Goal: Transaction & Acquisition: Purchase product/service

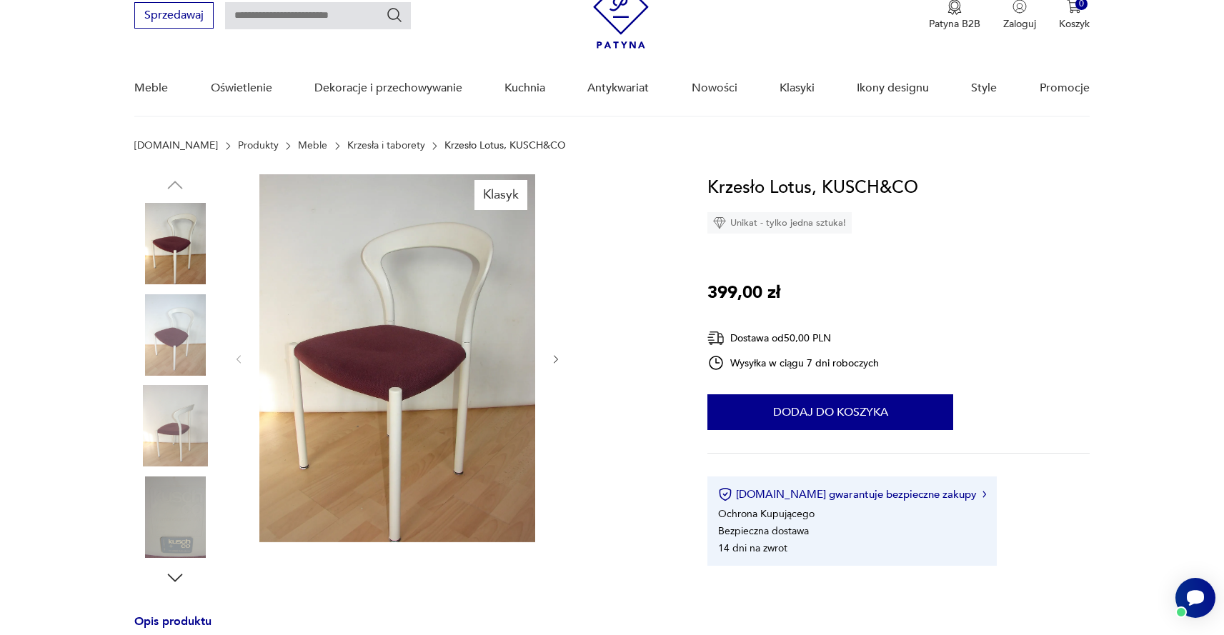
scroll to position [65, 0]
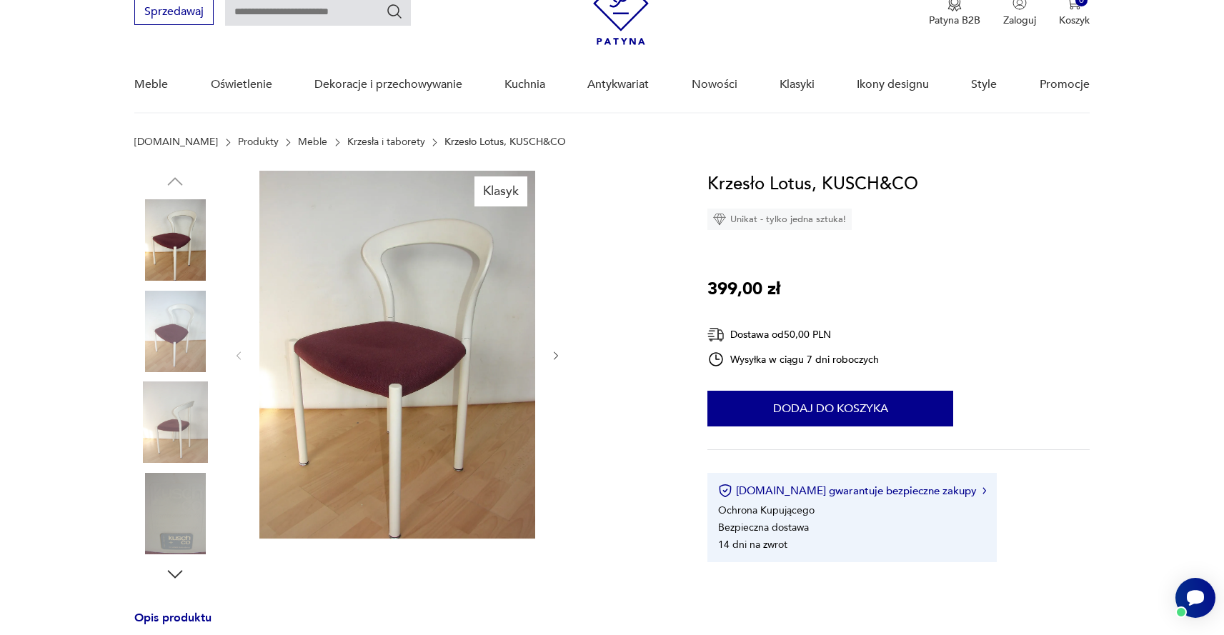
click at [555, 355] on icon "button" at bounding box center [556, 356] width 12 height 12
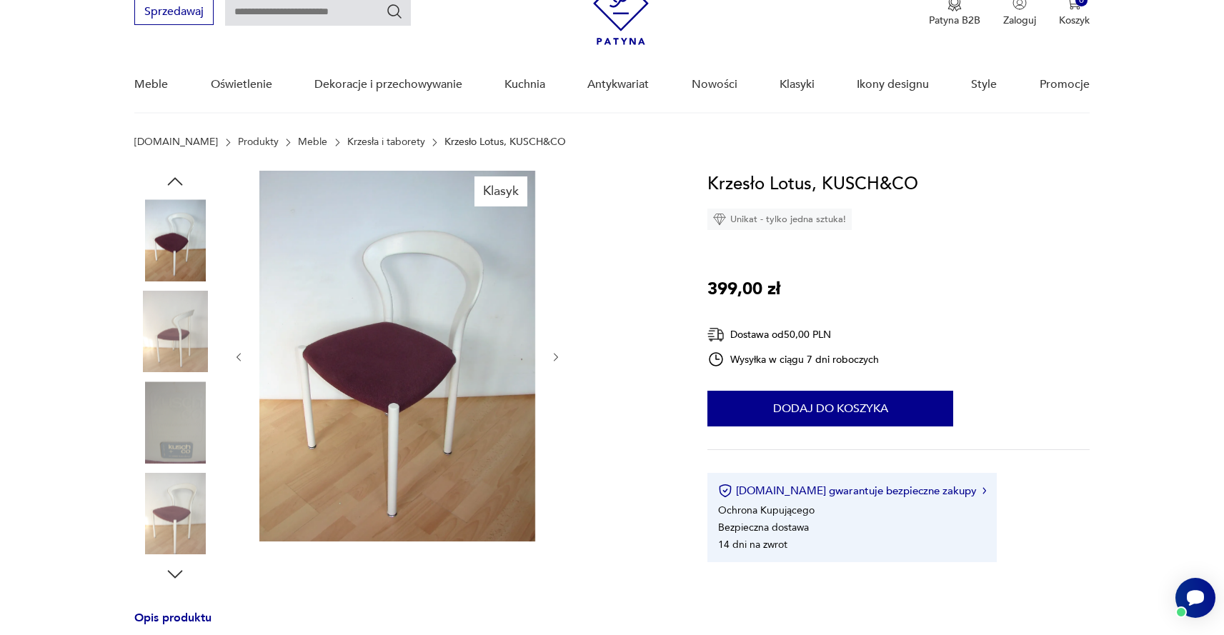
click at [555, 355] on icon "button" at bounding box center [556, 358] width 12 height 12
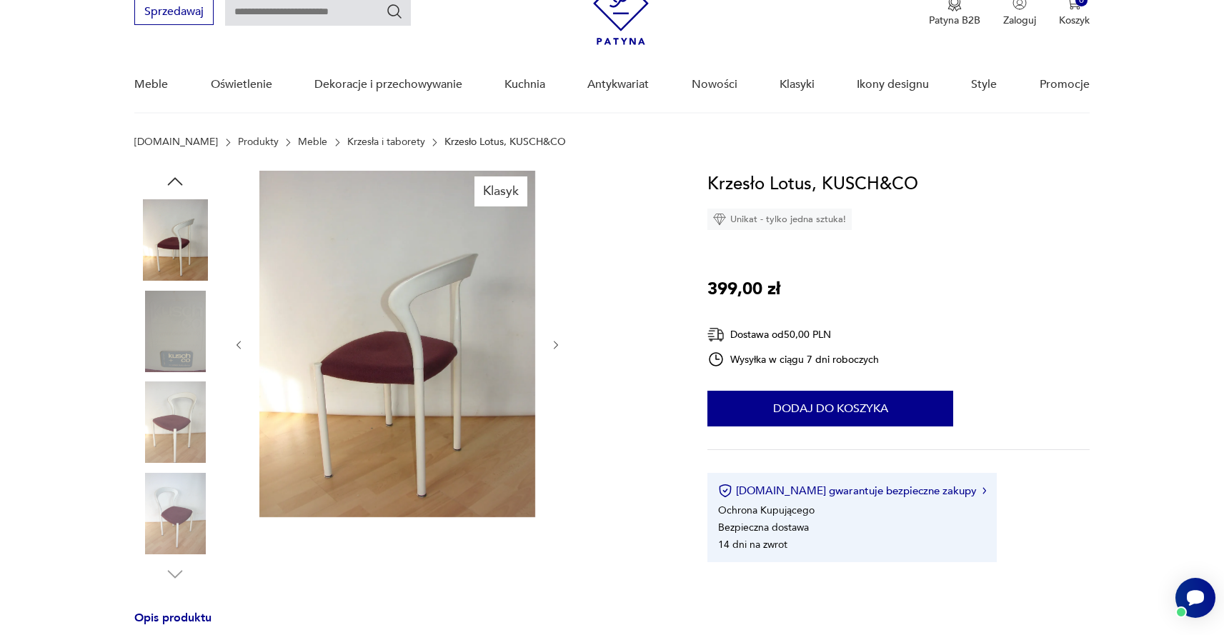
click at [555, 355] on div at bounding box center [397, 345] width 329 height 349
click at [558, 340] on icon "button" at bounding box center [556, 345] width 12 height 12
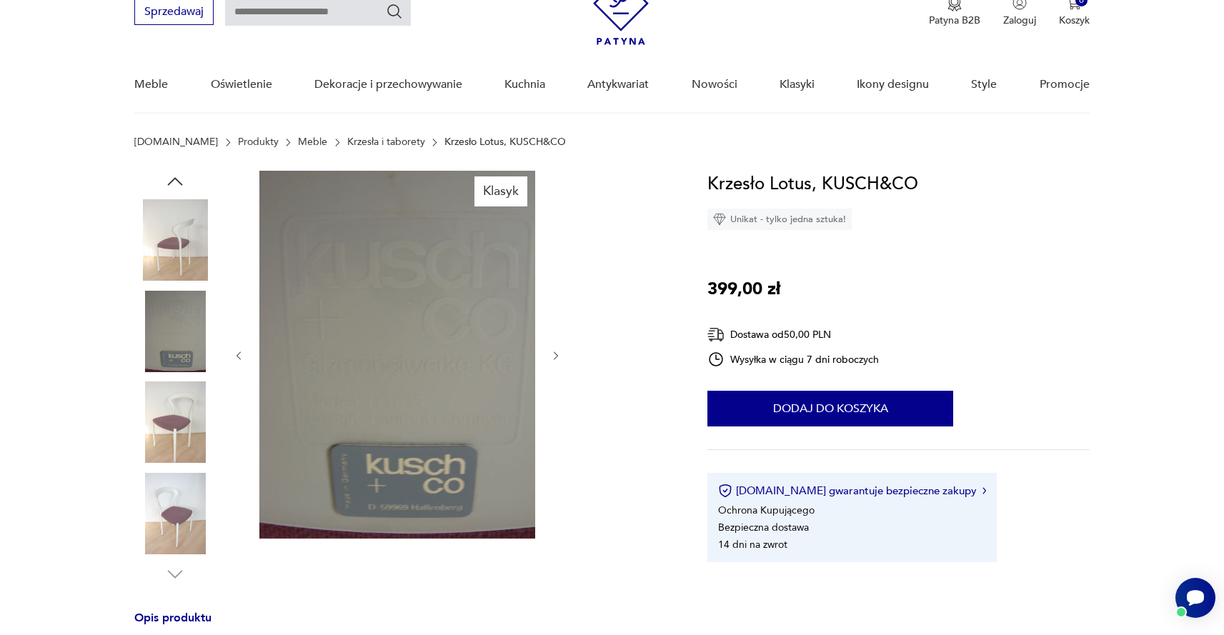
click at [558, 340] on div at bounding box center [397, 356] width 329 height 370
click at [555, 346] on div at bounding box center [397, 356] width 329 height 370
click at [554, 357] on icon "button" at bounding box center [556, 356] width 12 height 12
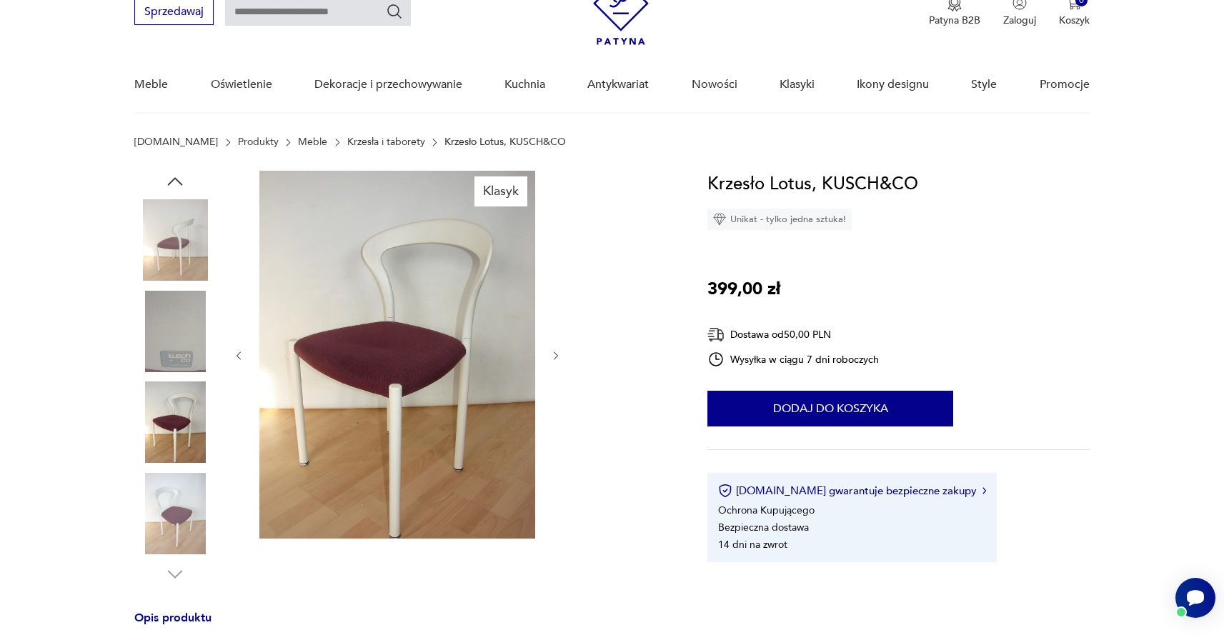
click at [393, 342] on img at bounding box center [397, 355] width 276 height 368
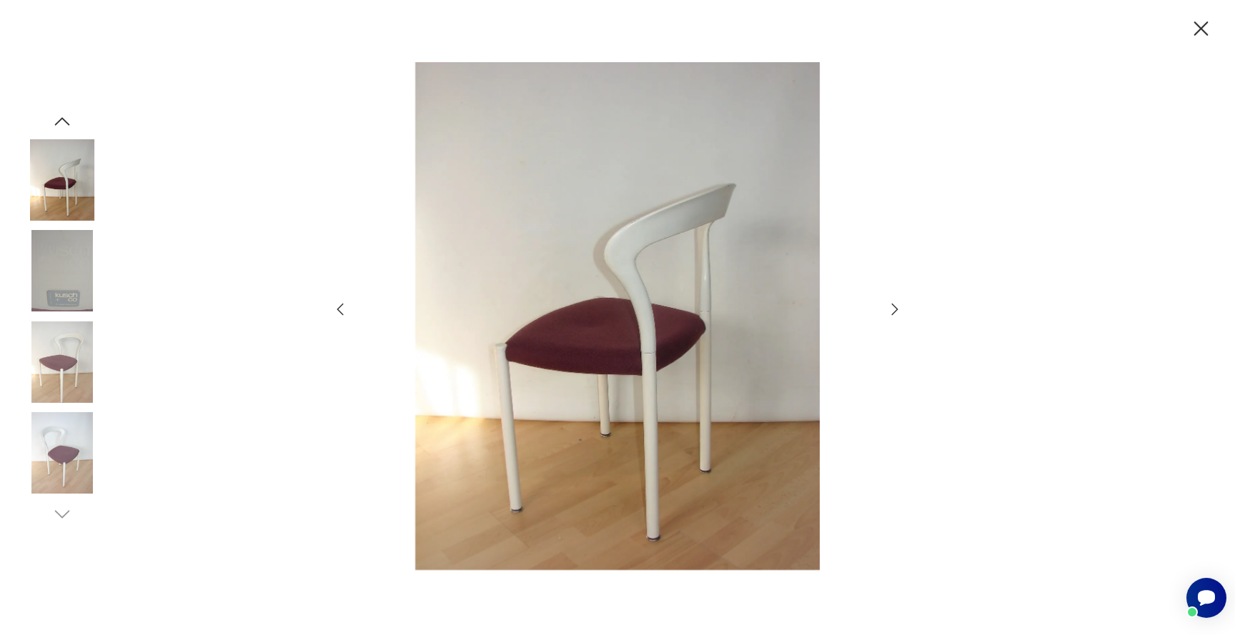
click at [633, 296] on img at bounding box center [617, 316] width 509 height 508
click at [891, 311] on icon "button" at bounding box center [894, 309] width 17 height 17
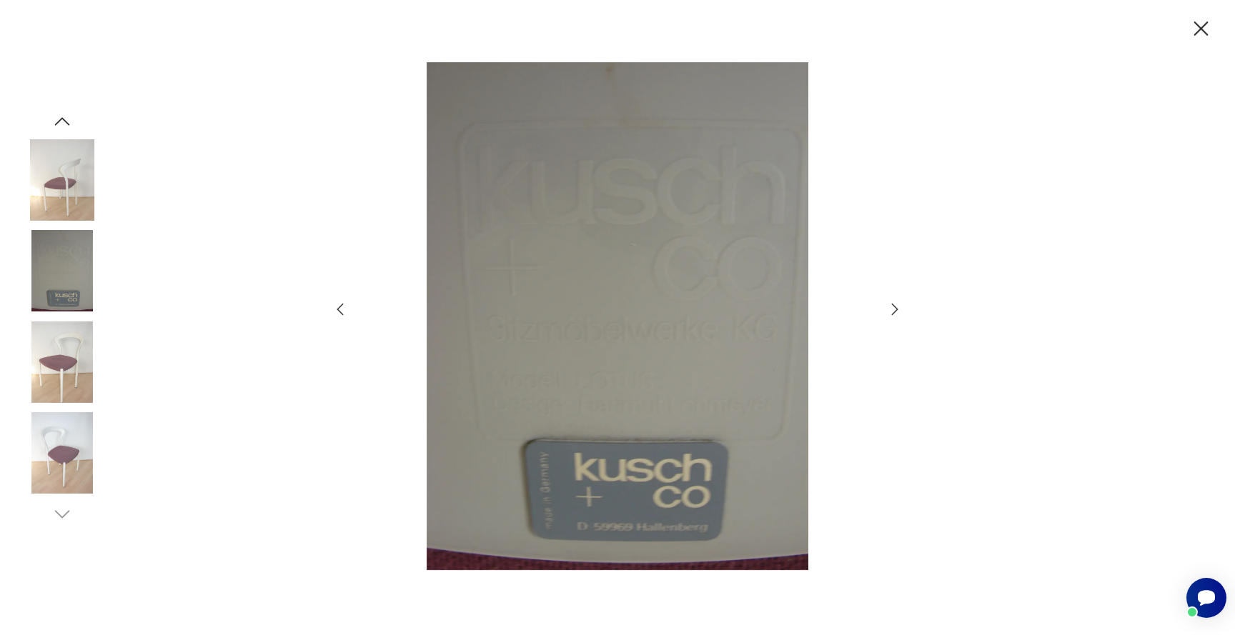
click at [891, 311] on icon "button" at bounding box center [894, 309] width 17 height 17
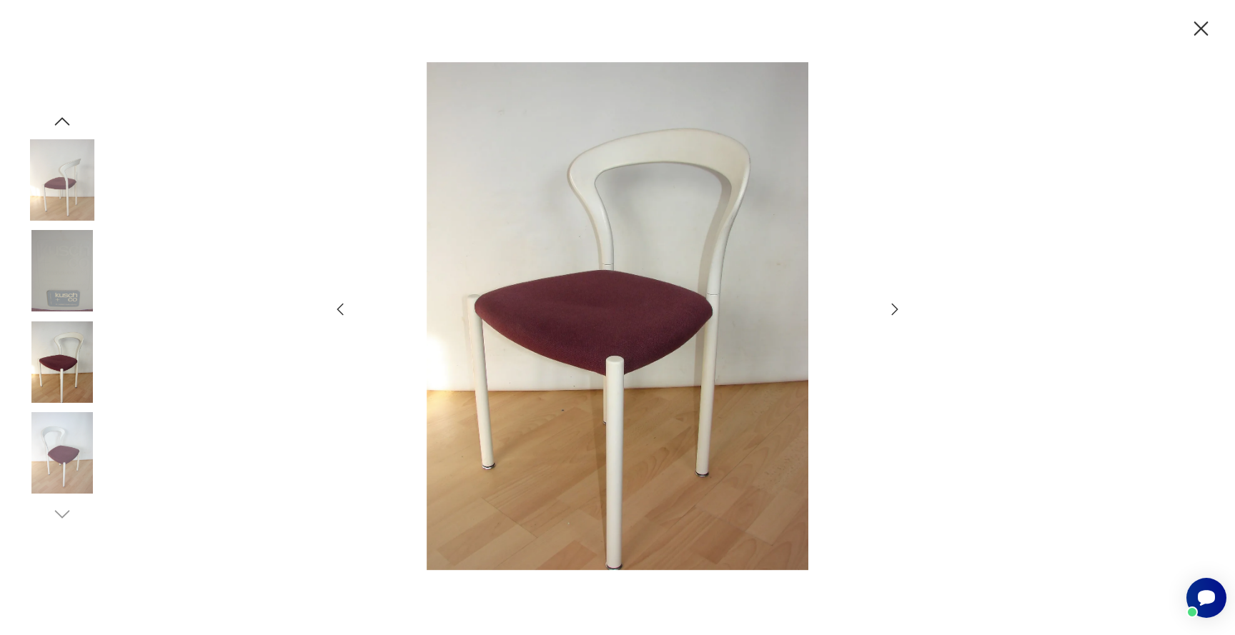
click at [891, 311] on icon "button" at bounding box center [894, 309] width 17 height 17
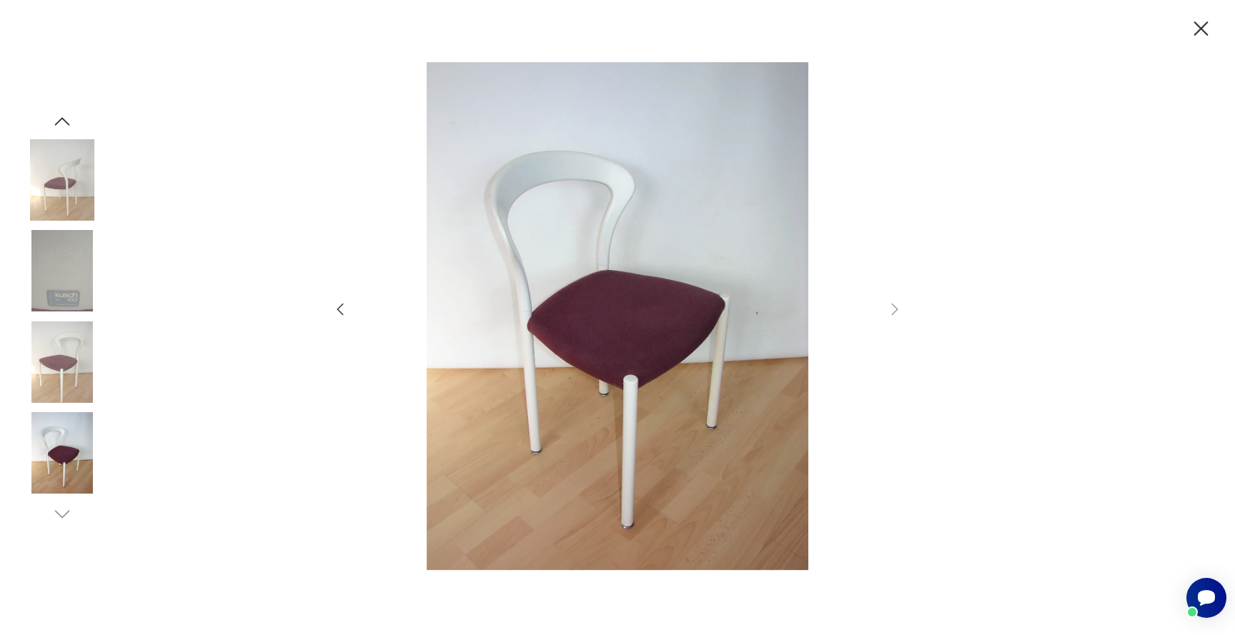
click at [1206, 23] on icon "button" at bounding box center [1201, 28] width 14 height 14
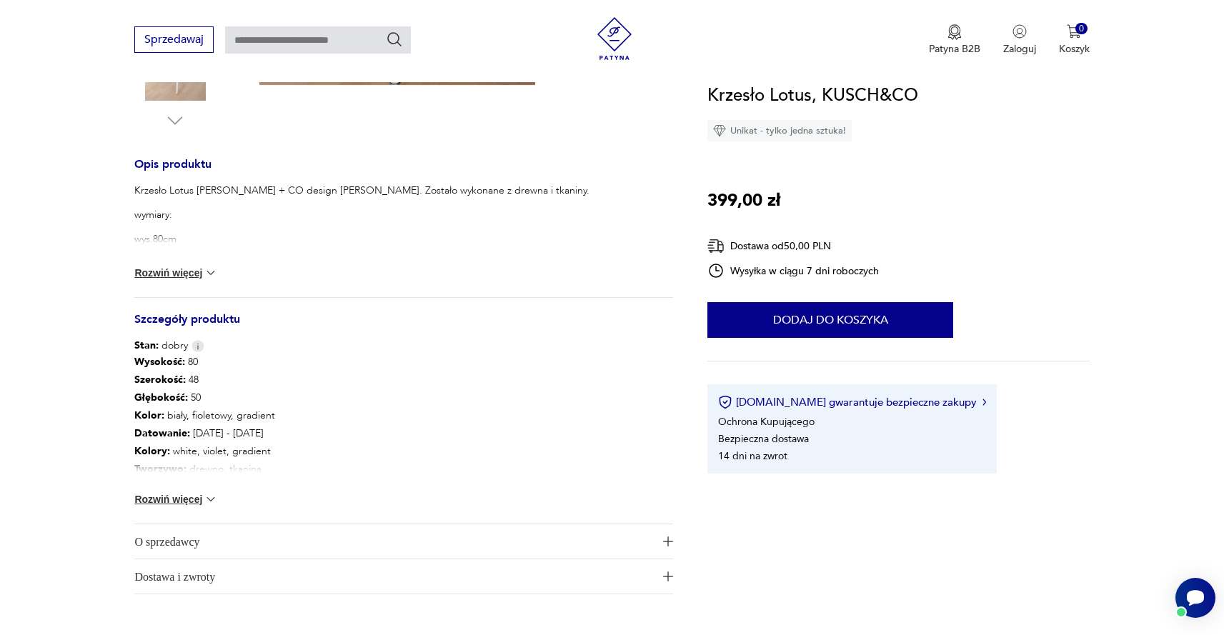
scroll to position [520, 0]
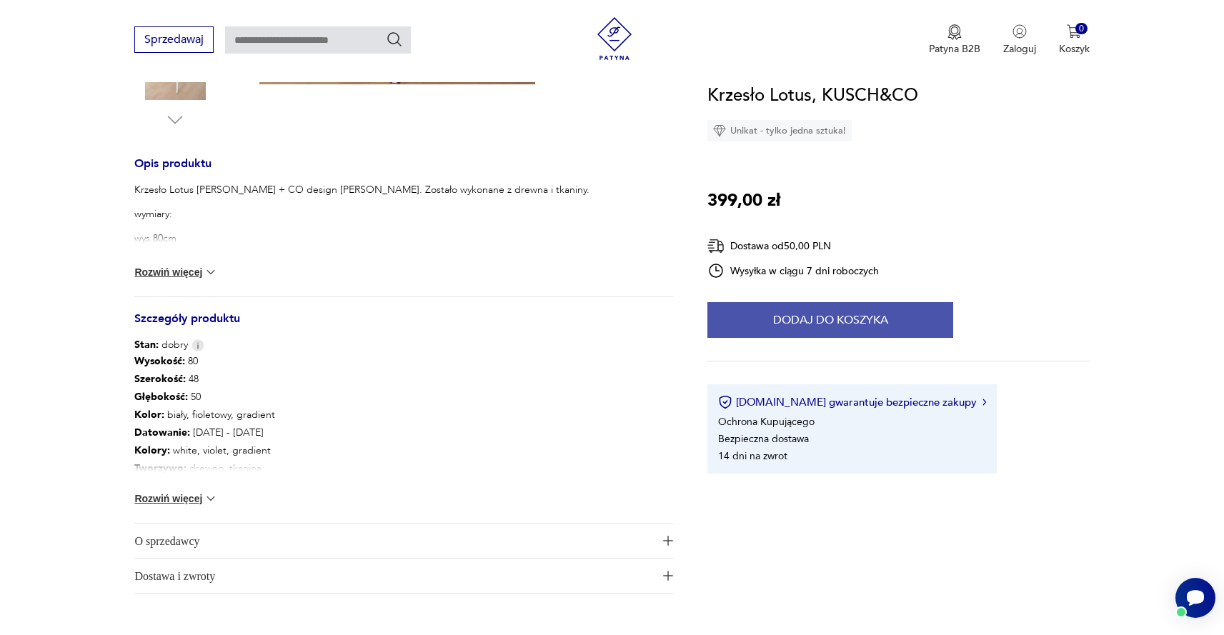
click at [793, 327] on button "Dodaj do koszyka" at bounding box center [831, 320] width 246 height 36
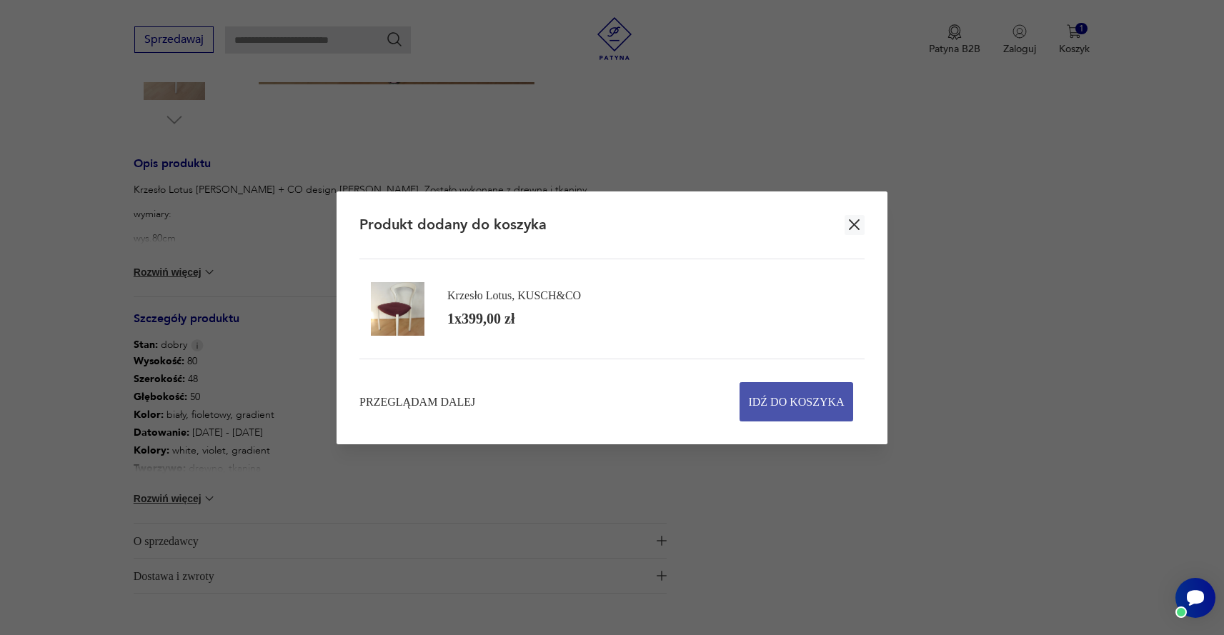
click at [781, 410] on span "Idź do koszyka" at bounding box center [796, 402] width 96 height 38
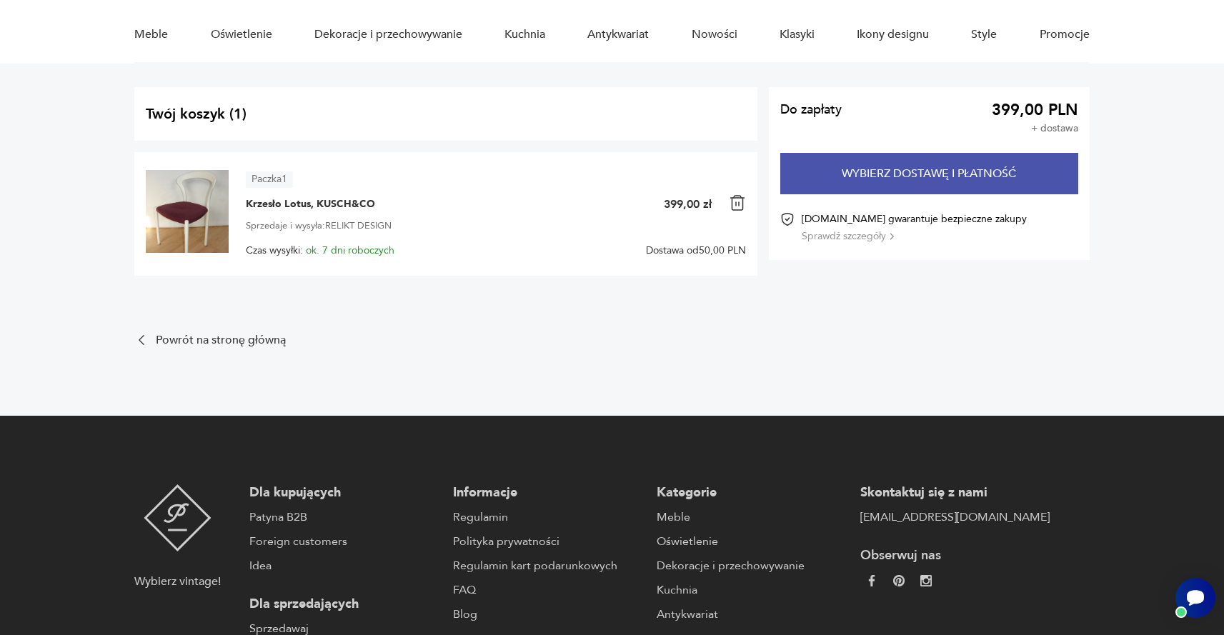
click at [963, 174] on button "Wybierz dostawę i płatność" at bounding box center [929, 173] width 298 height 41
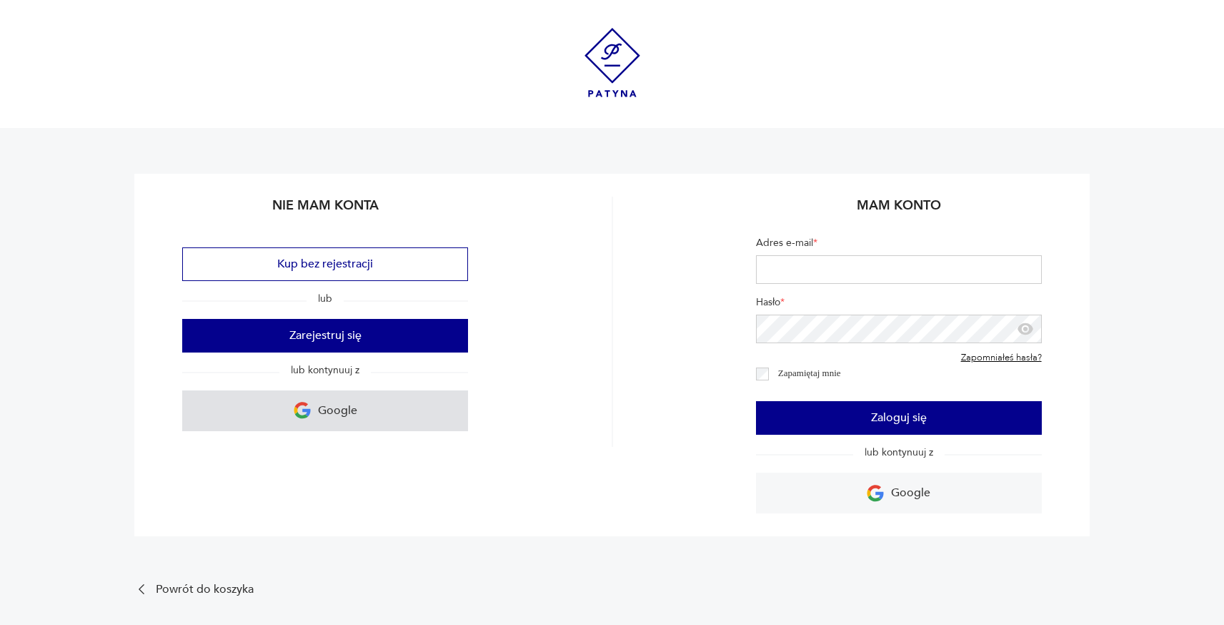
click at [324, 418] on p "Google" at bounding box center [337, 411] width 39 height 22
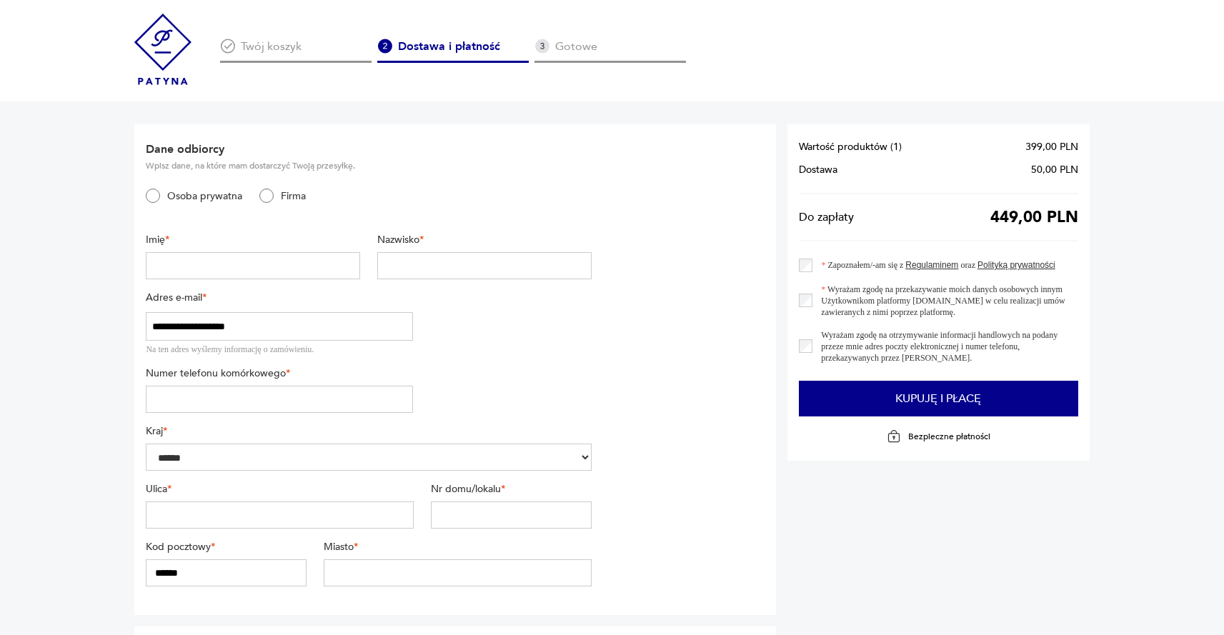
click at [312, 262] on input "text" at bounding box center [253, 265] width 214 height 27
type input "****"
type input "********"
type input "**********"
type input "**"
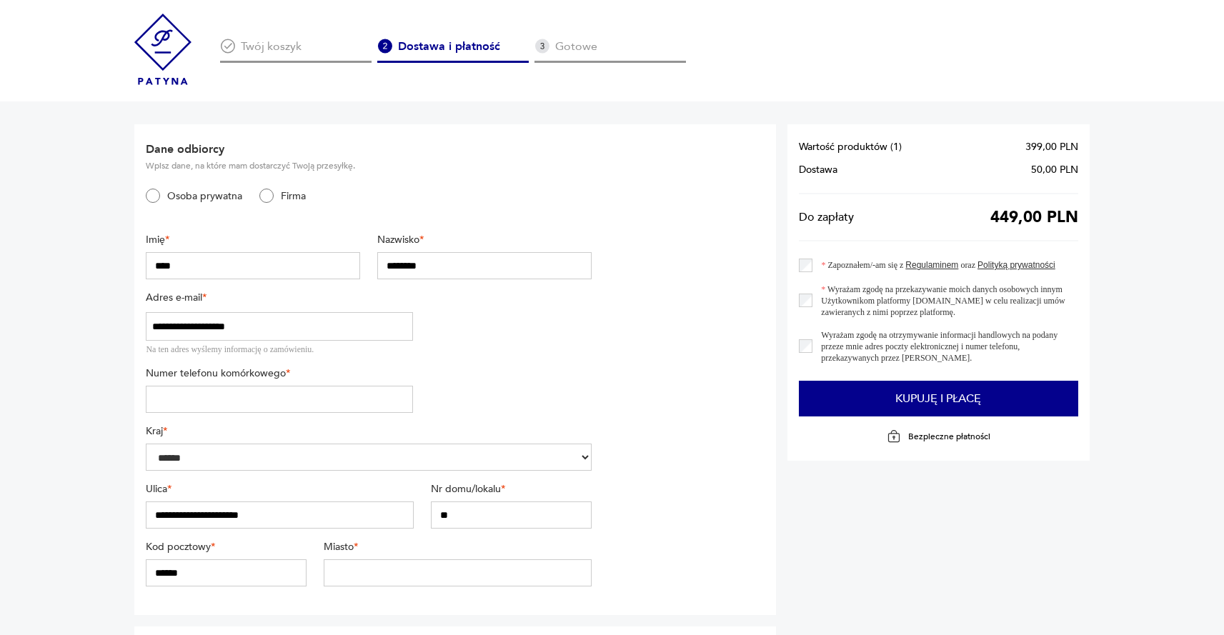
type input "******"
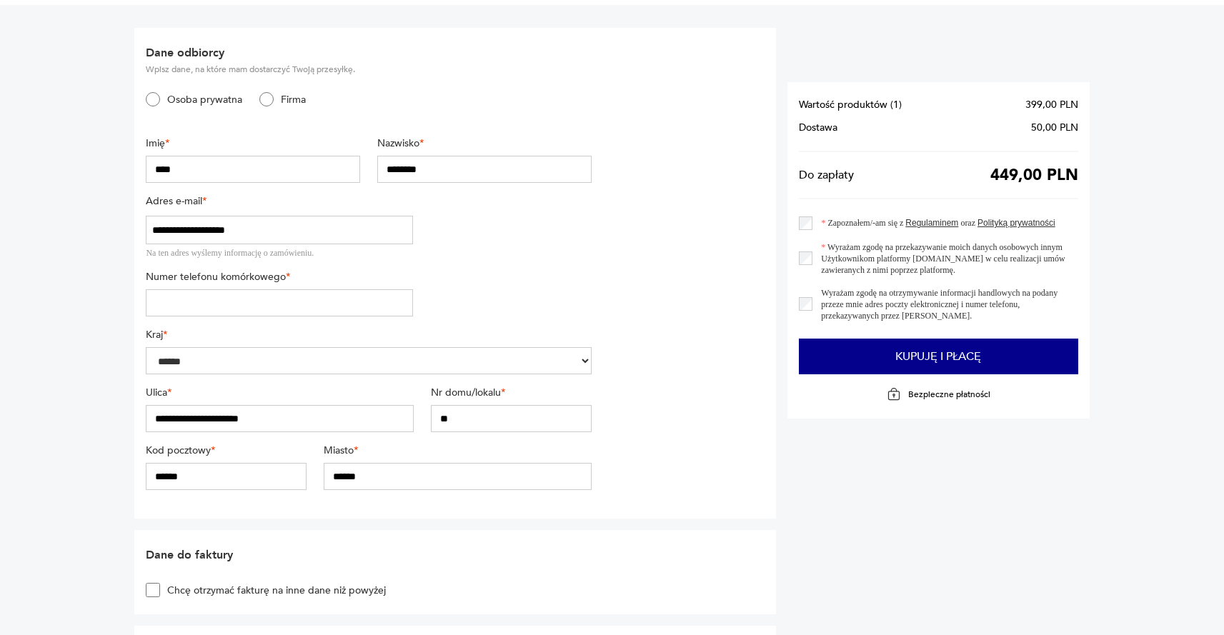
scroll to position [97, 0]
click at [305, 299] on input "tel" at bounding box center [279, 302] width 267 height 27
click at [149, 295] on input "**********" at bounding box center [279, 302] width 267 height 27
type input "**********"
click at [171, 472] on input "******" at bounding box center [226, 475] width 161 height 27
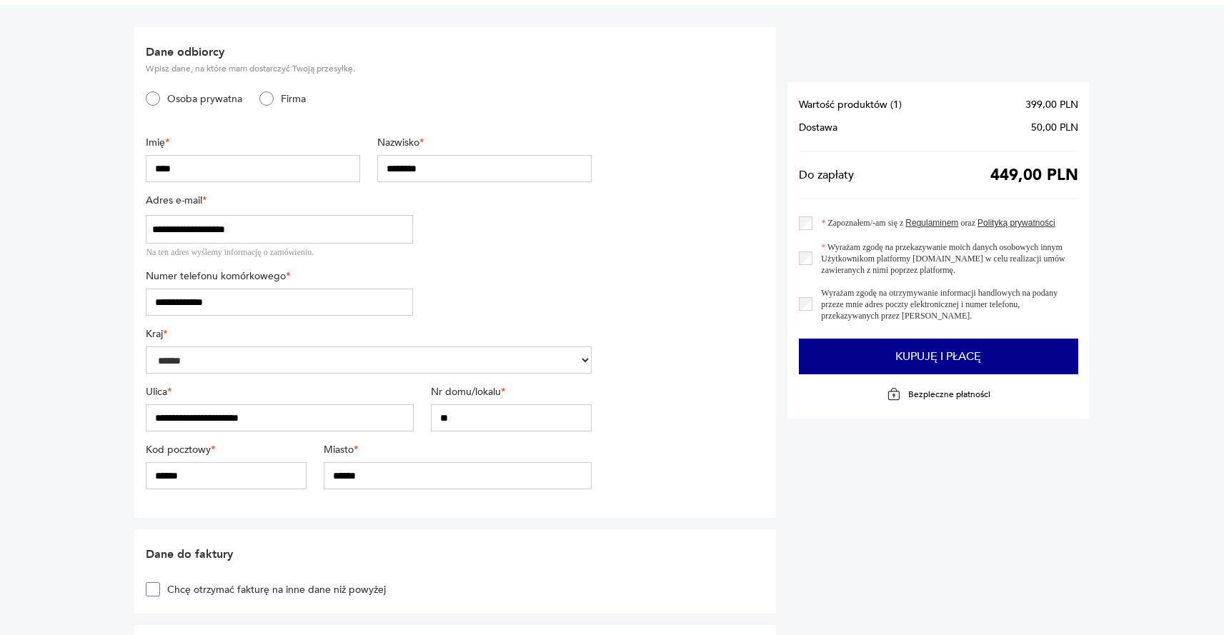
type input "******"
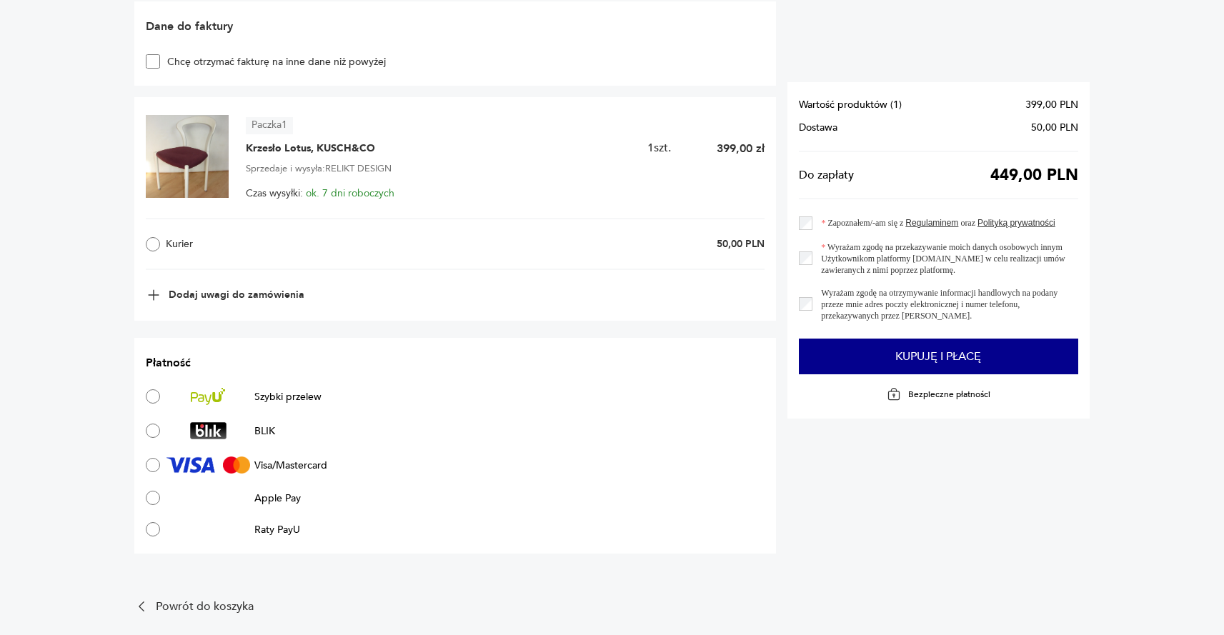
scroll to position [649, 0]
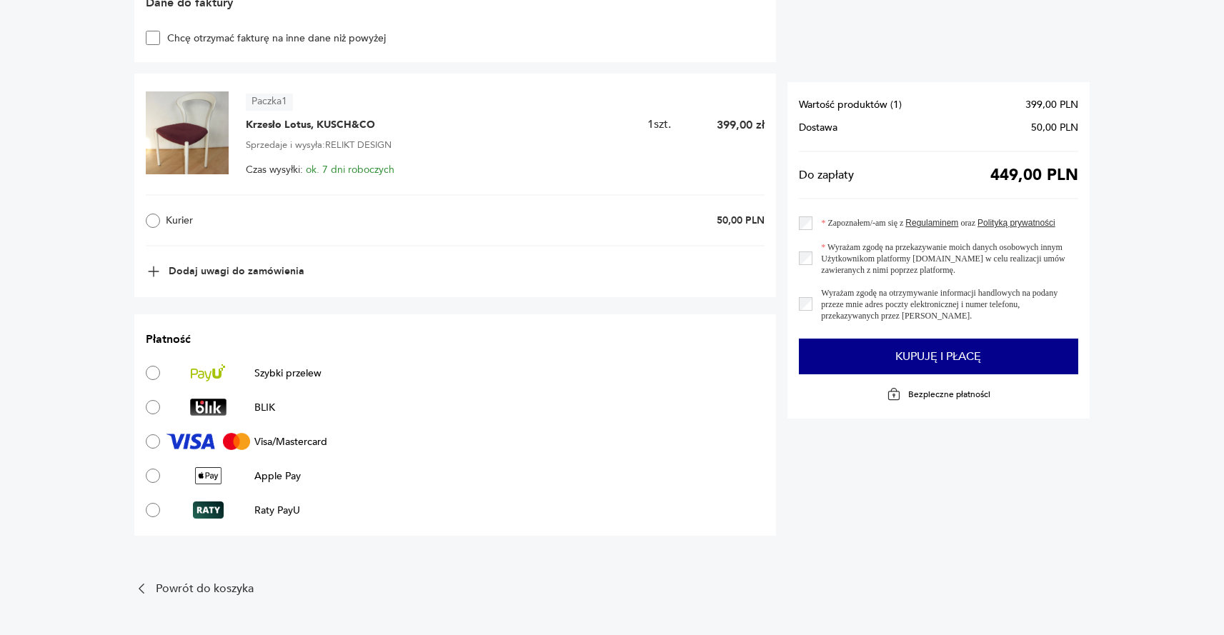
click at [292, 445] on p "Visa/Mastercard" at bounding box center [290, 442] width 73 height 14
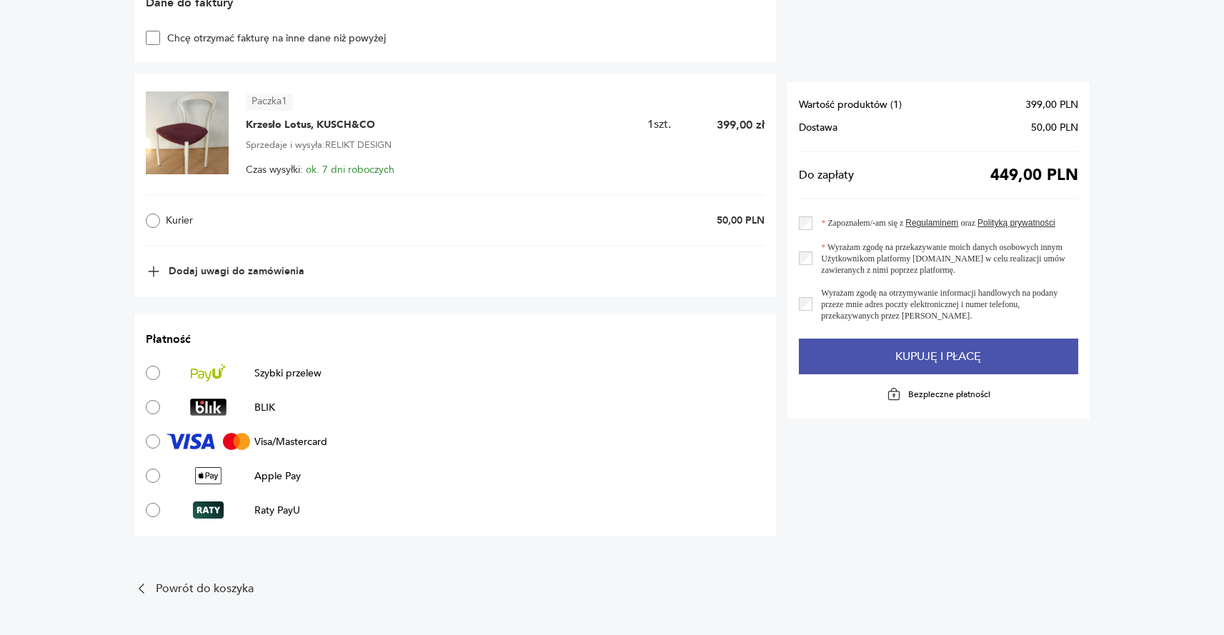
click at [894, 347] on button "Kupuję i płacę" at bounding box center [938, 357] width 279 height 36
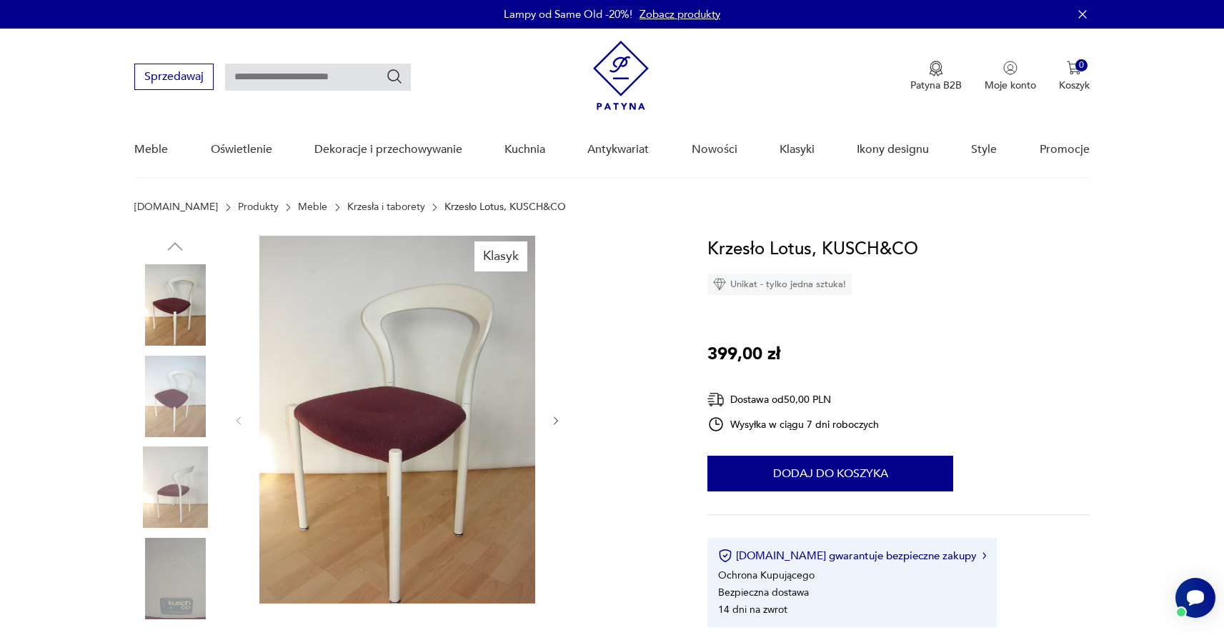
click at [334, 457] on img at bounding box center [397, 420] width 276 height 368
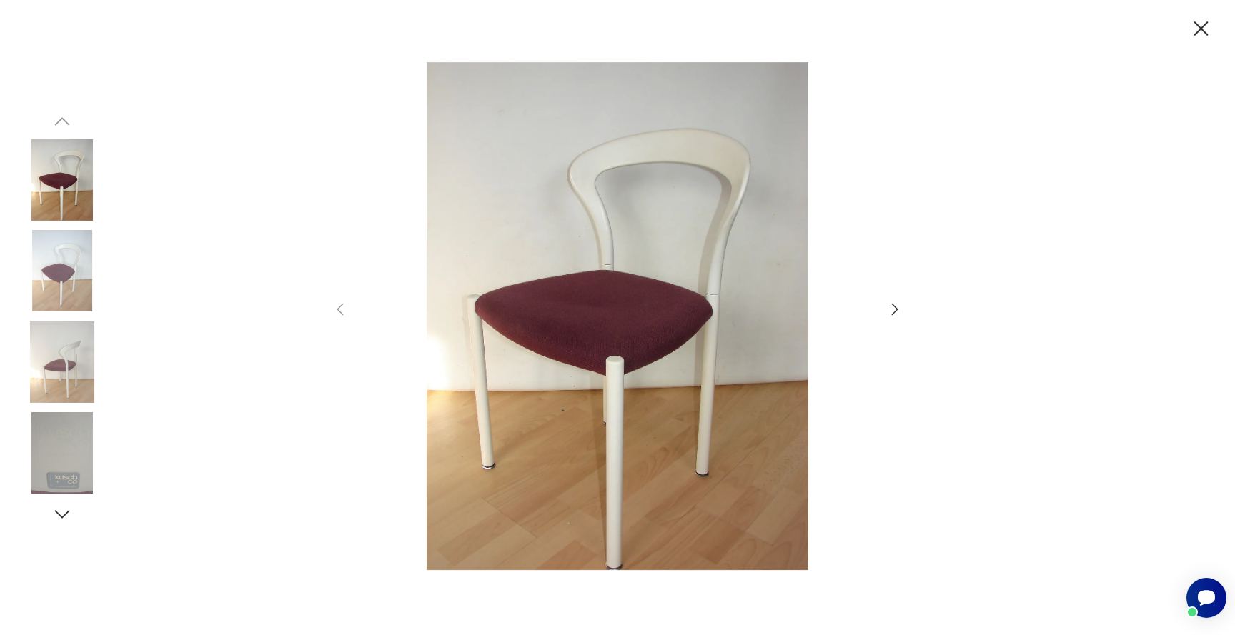
click at [891, 314] on icon "button" at bounding box center [894, 309] width 17 height 17
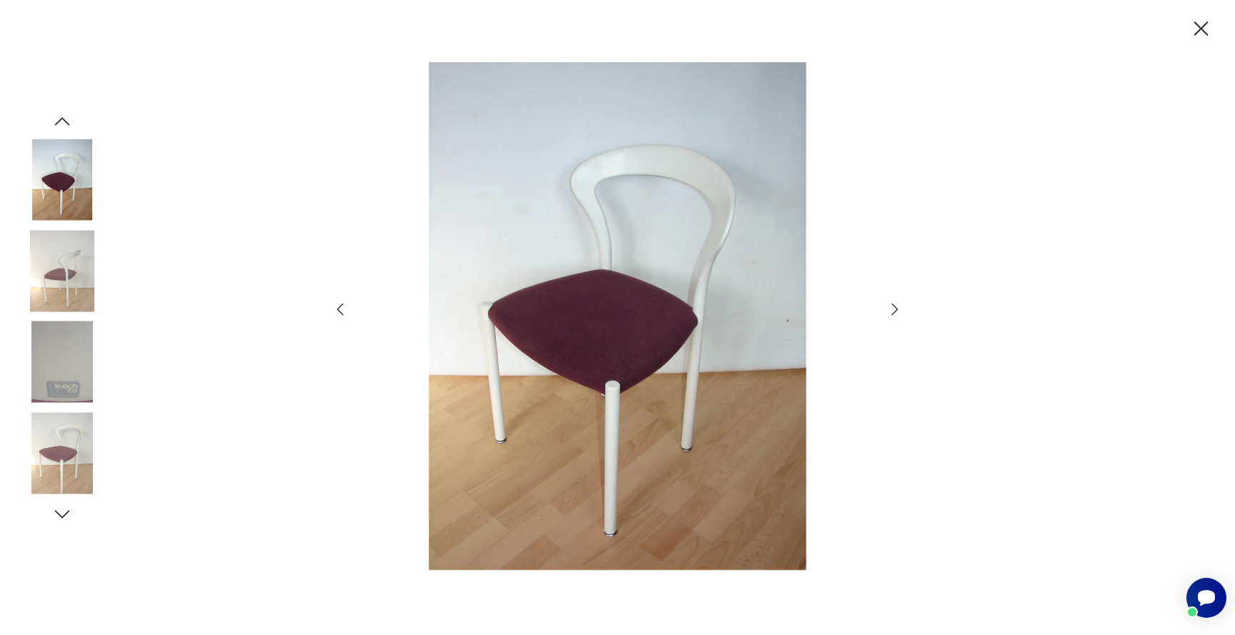
click at [891, 314] on icon "button" at bounding box center [894, 309] width 17 height 17
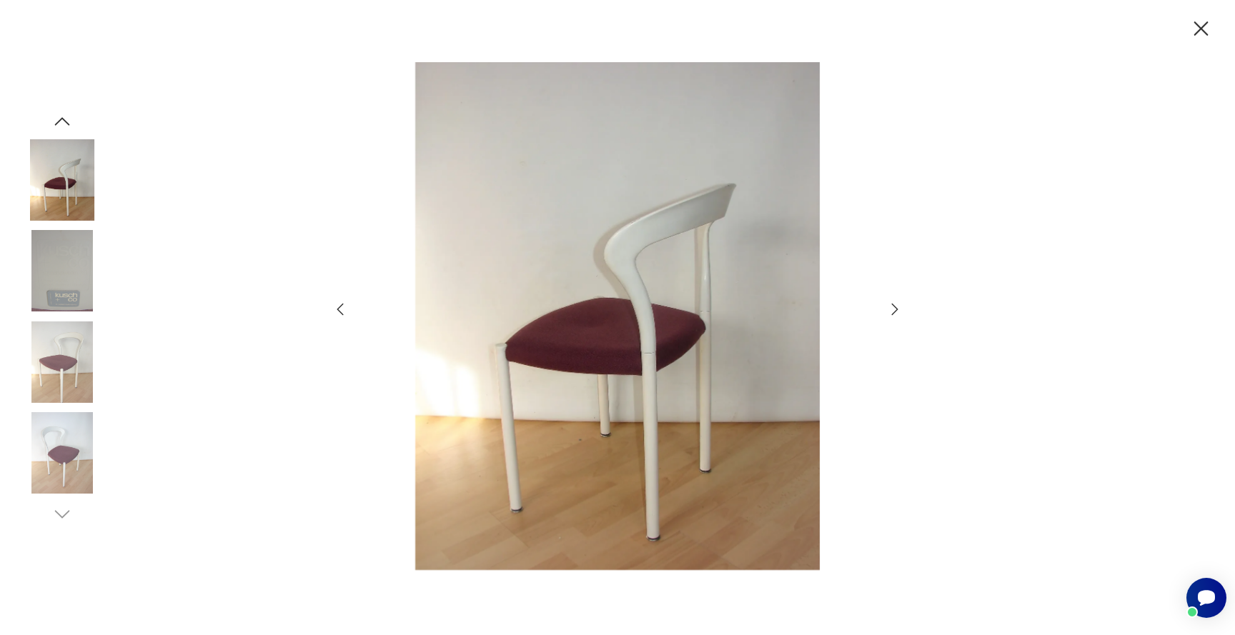
click at [897, 307] on icon "button" at bounding box center [894, 309] width 17 height 17
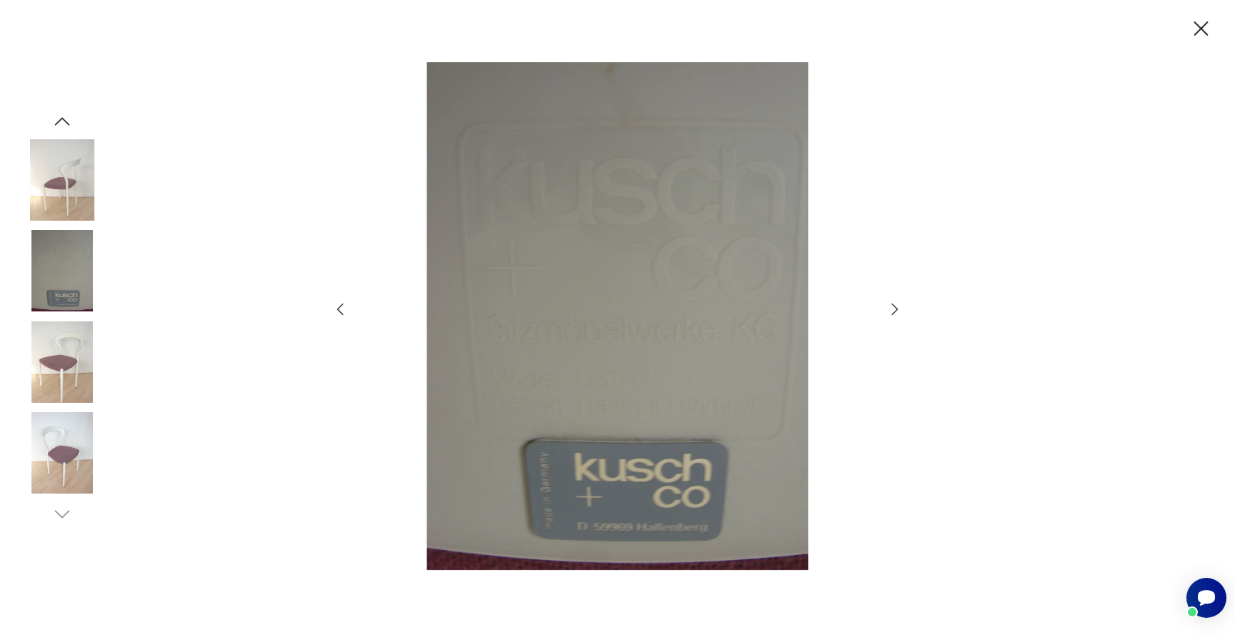
click at [897, 307] on icon "button" at bounding box center [894, 309] width 17 height 17
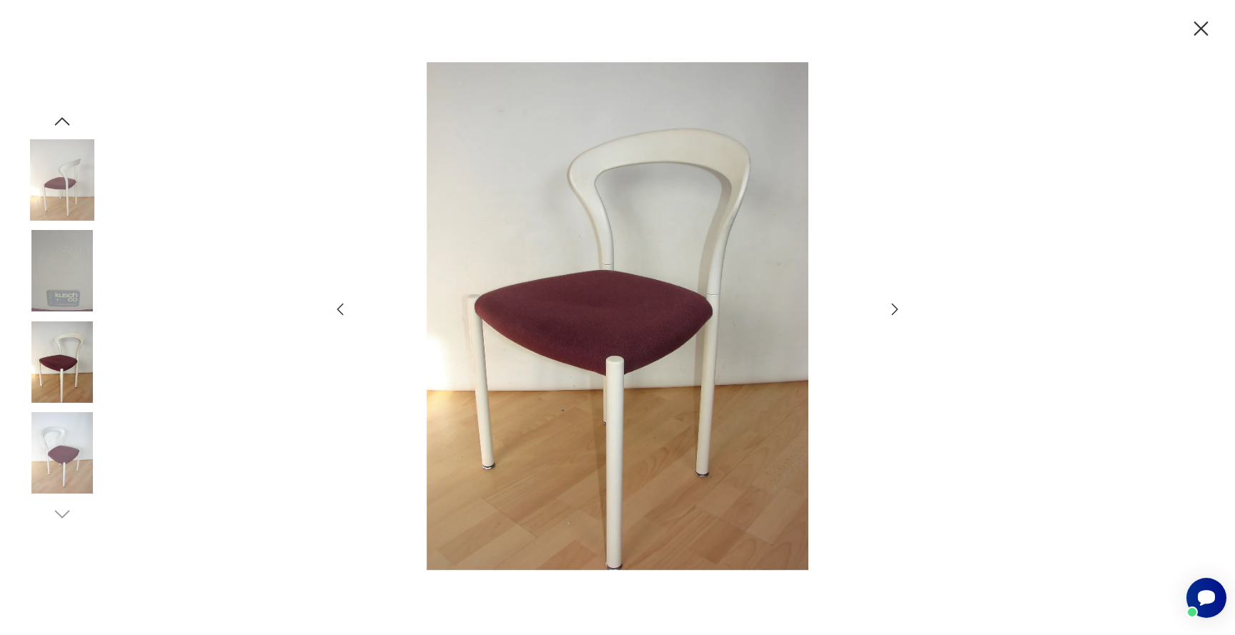
click at [897, 307] on icon "button" at bounding box center [894, 309] width 17 height 17
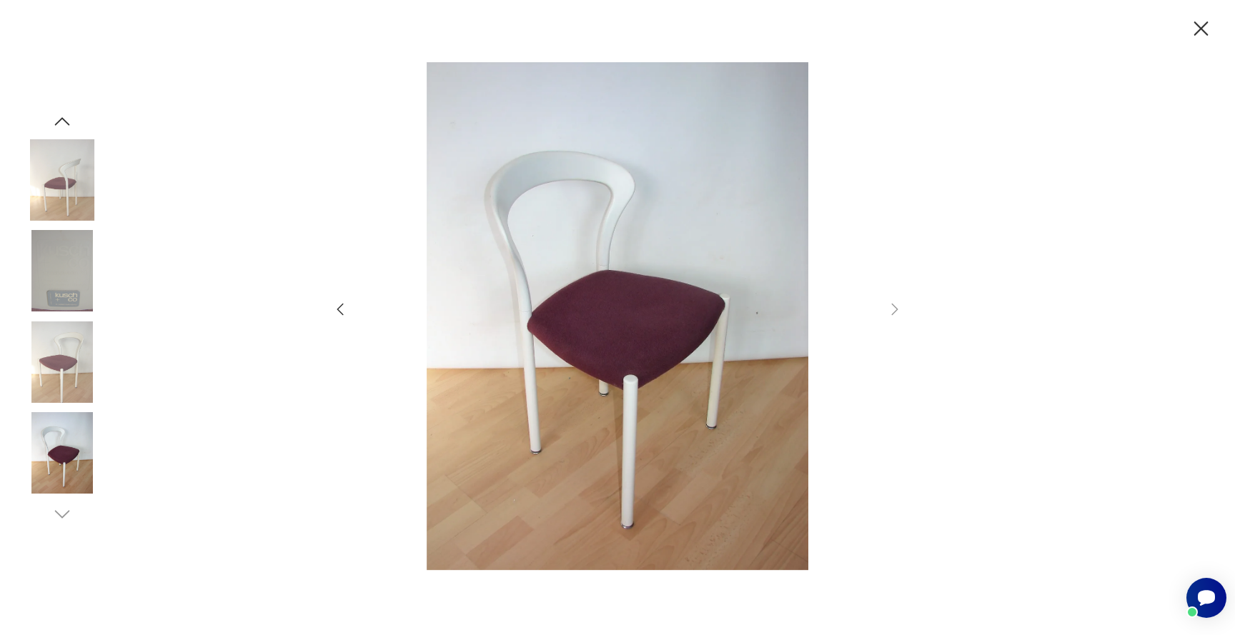
click at [1191, 22] on icon "button" at bounding box center [1201, 28] width 25 height 25
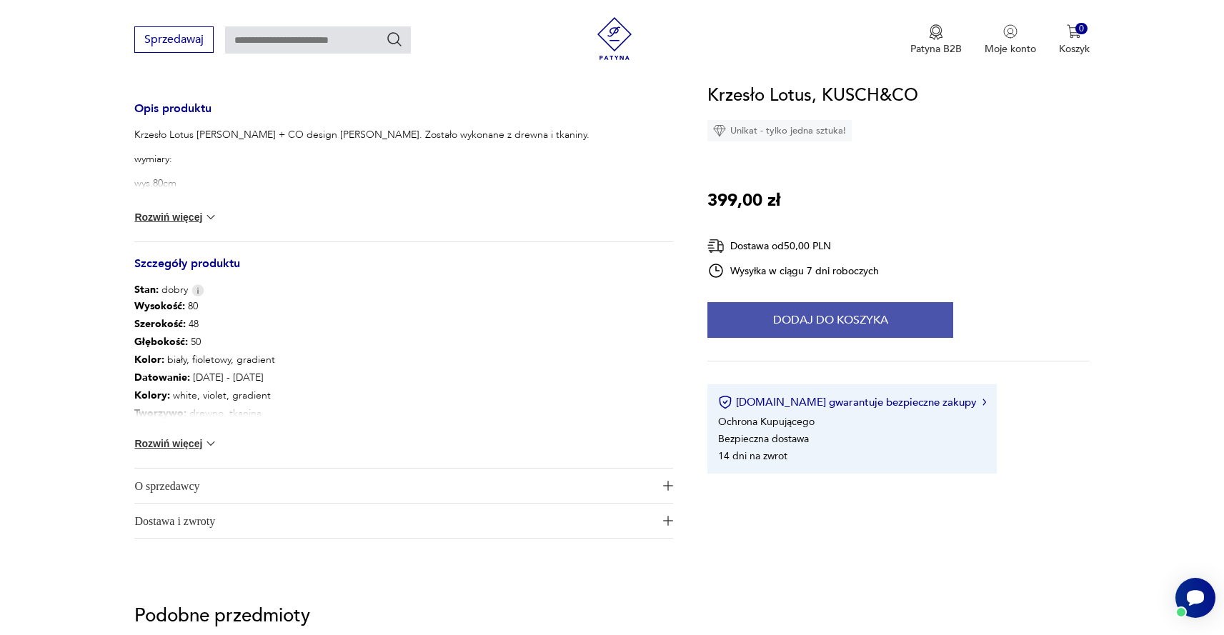
scroll to position [575, 0]
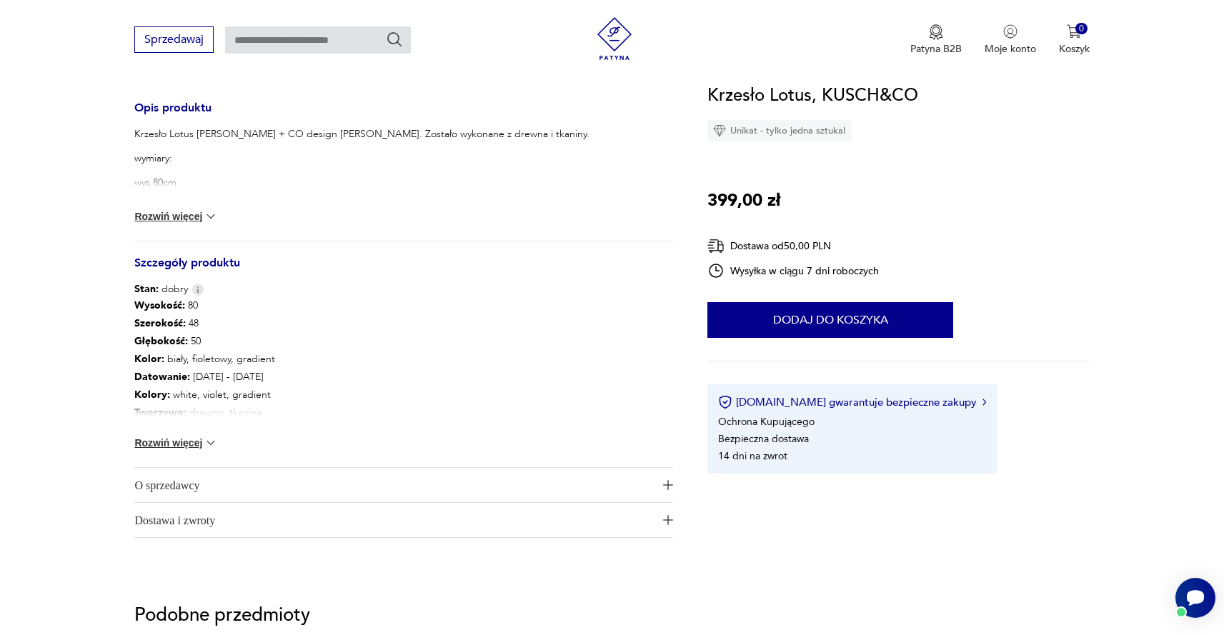
click at [197, 211] on button "Rozwiń więcej" at bounding box center [175, 216] width 83 height 14
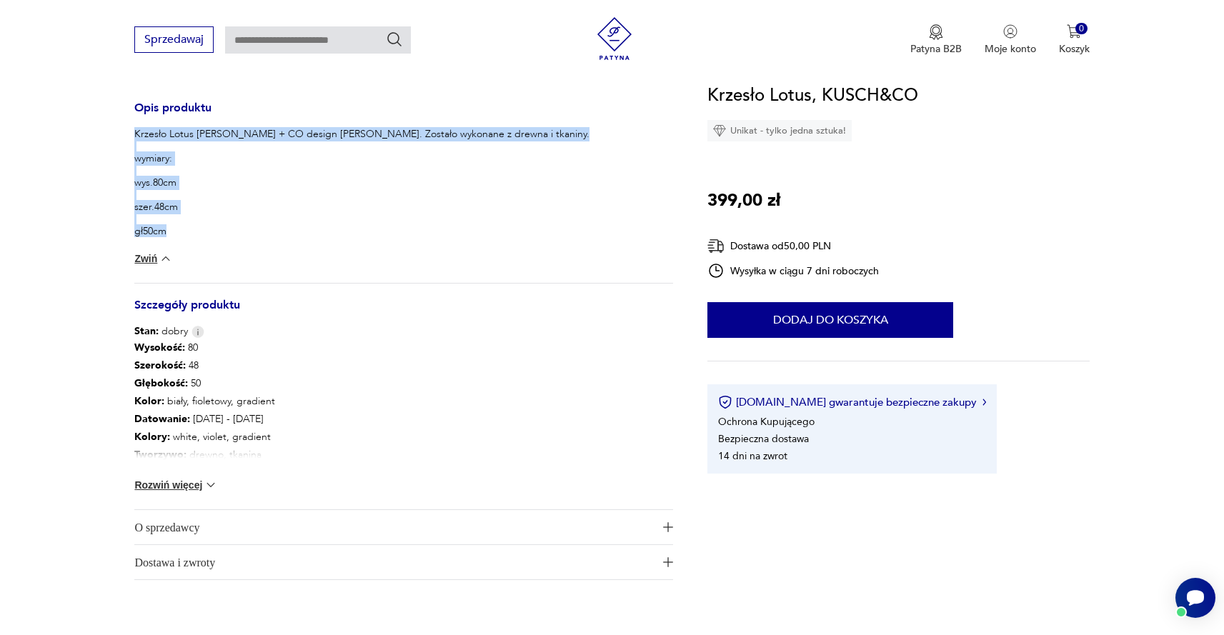
drag, startPoint x: 134, startPoint y: 126, endPoint x: 249, endPoint y: 231, distance: 155.8
click at [249, 231] on div "Opis produktu Krzesło Lotus [PERSON_NAME] + CO design [PERSON_NAME]. Zostało wy…" at bounding box center [403, 342] width 539 height 477
copy div "Krzesło Lotus [PERSON_NAME] + CO design [PERSON_NAME]. Zostało wykonane z drewn…"
